Goal: Answer question/provide support: Share knowledge or assist other users

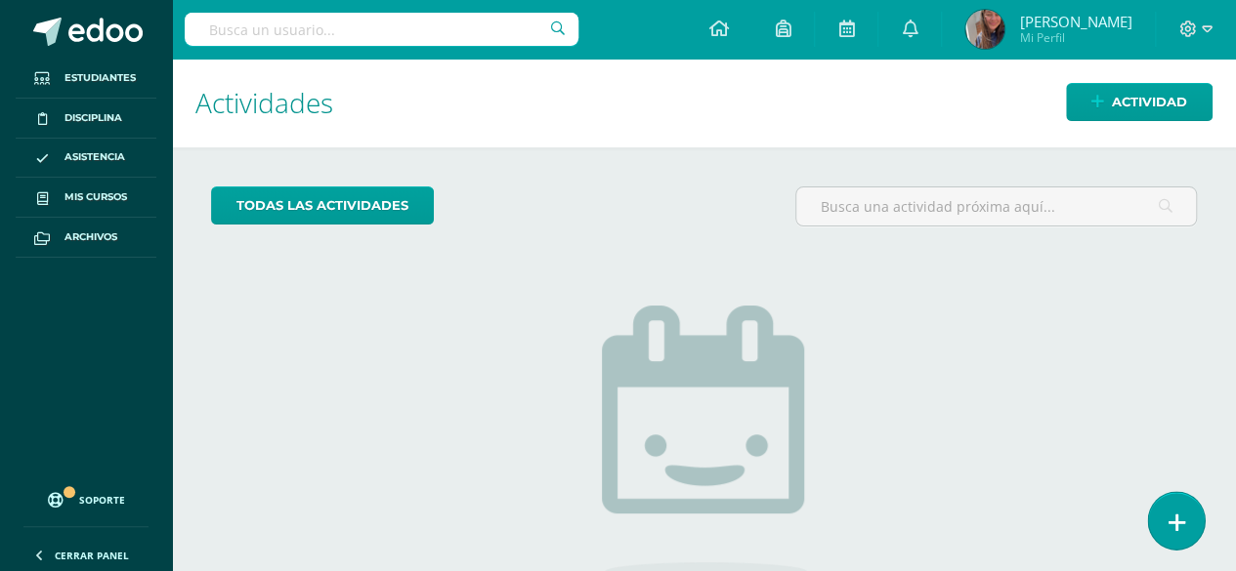
click at [1181, 523] on icon at bounding box center [1176, 523] width 18 height 22
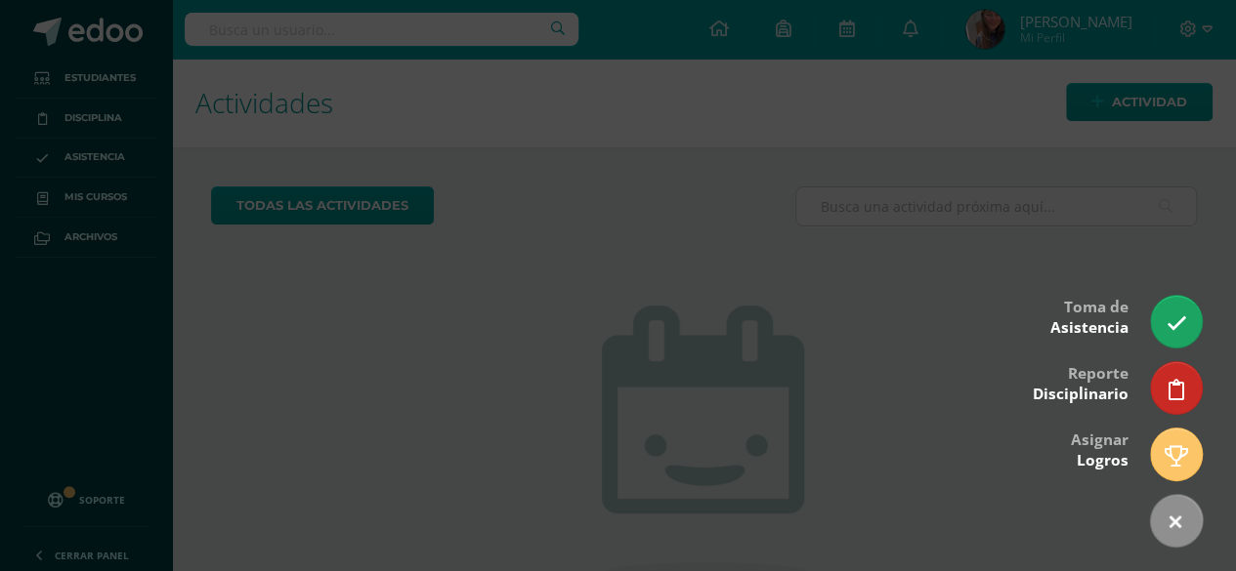
click at [1160, 288] on div at bounding box center [618, 285] width 1236 height 571
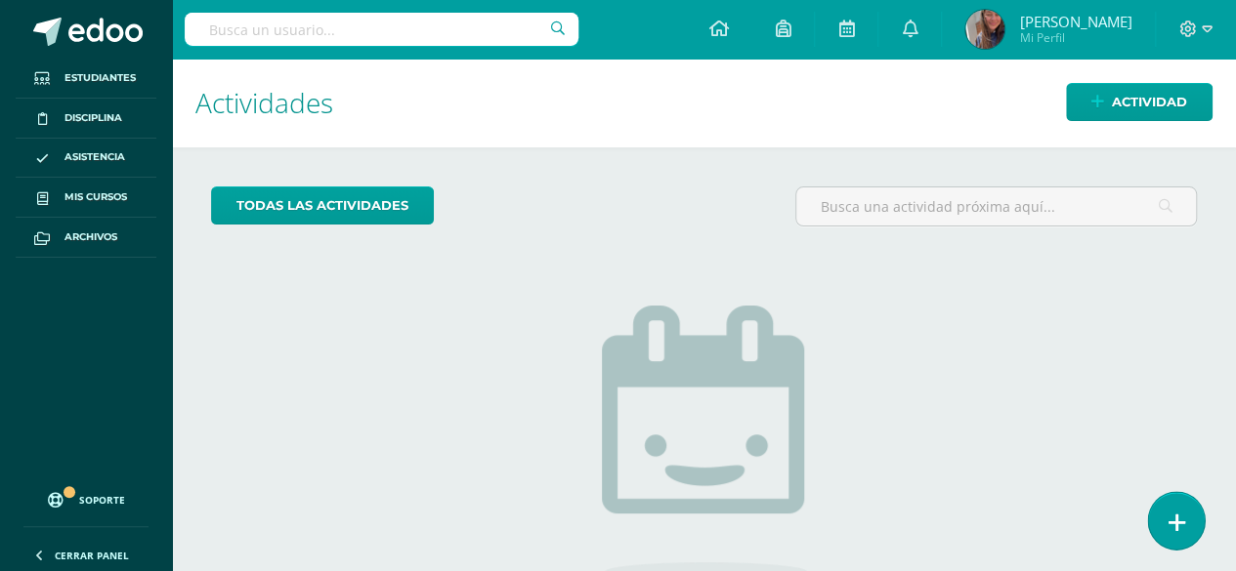
click at [1163, 505] on link at bounding box center [1176, 520] width 56 height 57
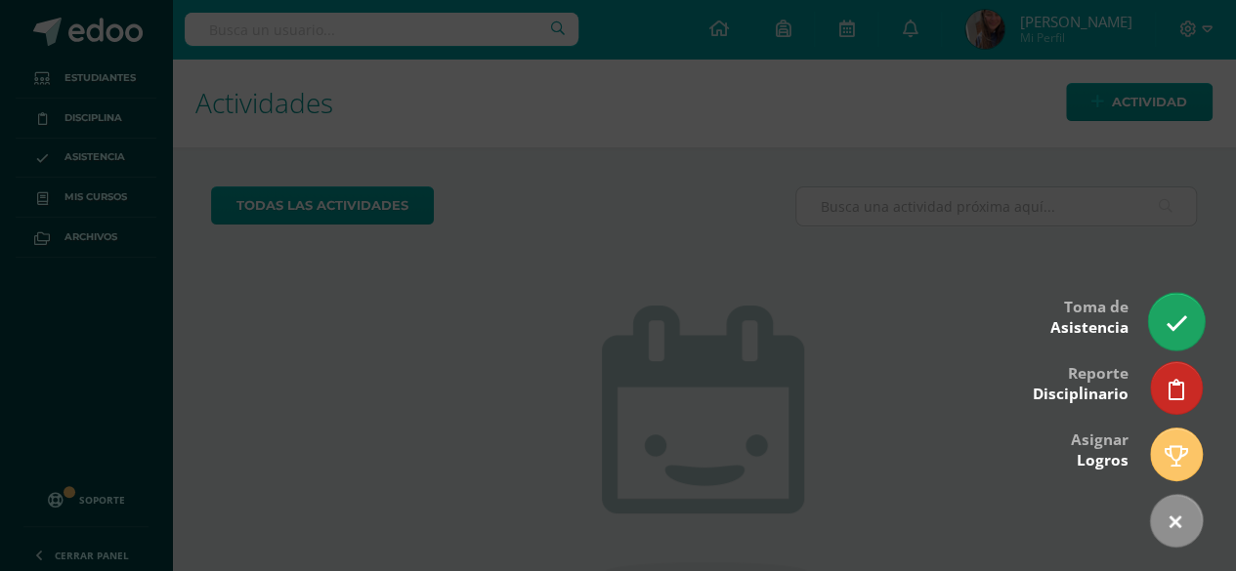
click at [1174, 329] on icon at bounding box center [1175, 324] width 22 height 22
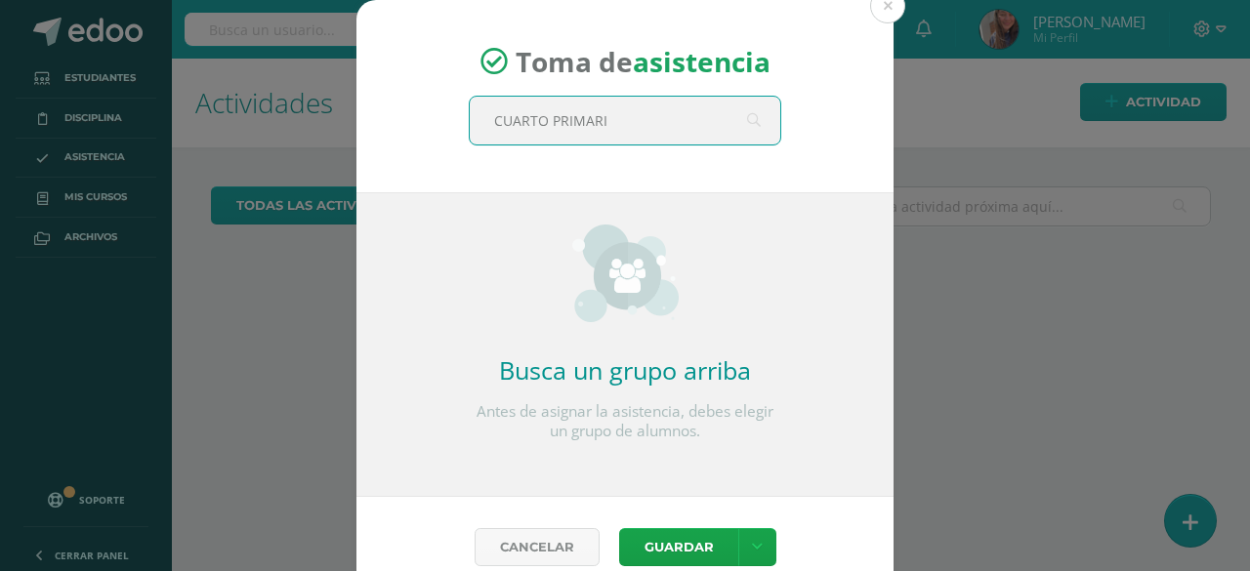
type input "CUARTO PRIMARIA"
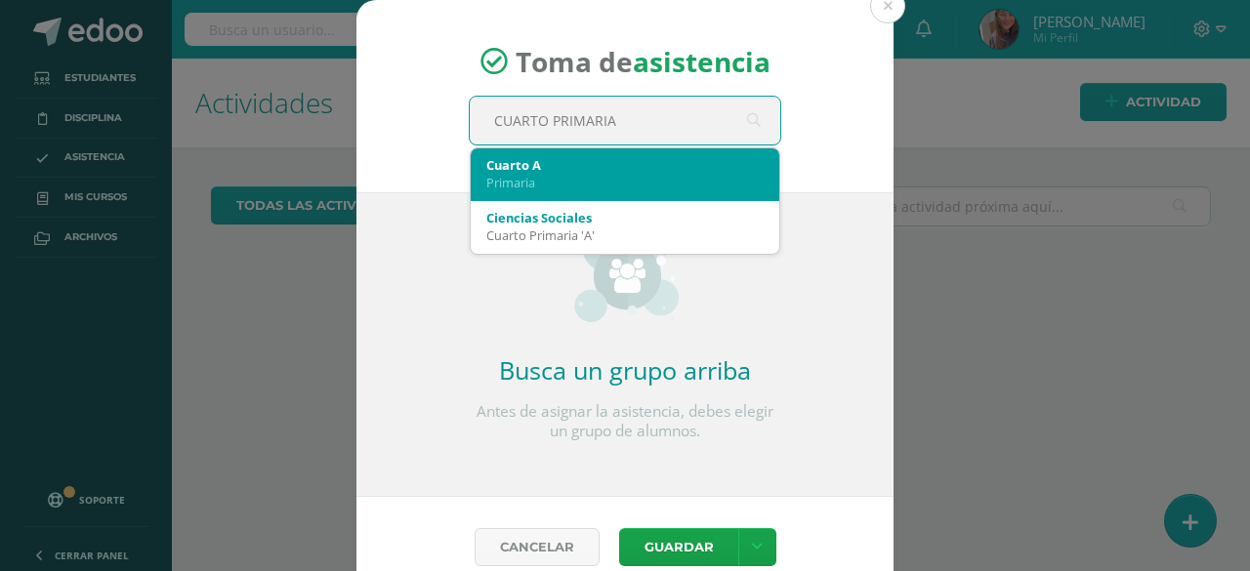
click at [541, 168] on div "Cuarto A" at bounding box center [624, 165] width 277 height 18
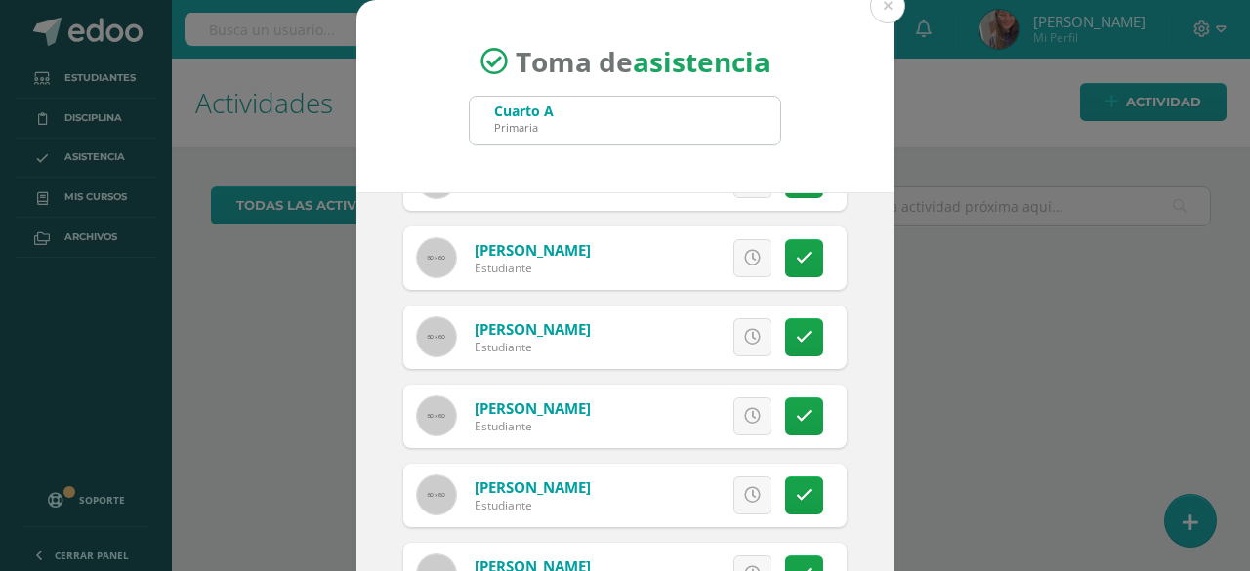
scroll to position [164, 0]
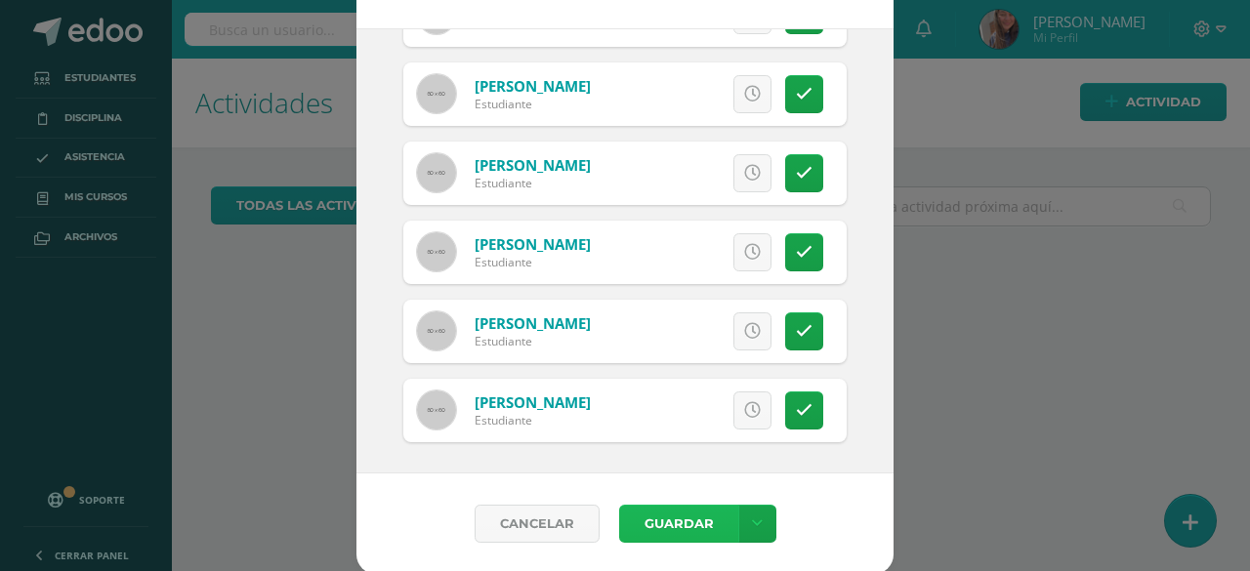
click at [657, 530] on button "Guardar" at bounding box center [678, 524] width 119 height 38
